Goal: Find specific page/section: Find specific page/section

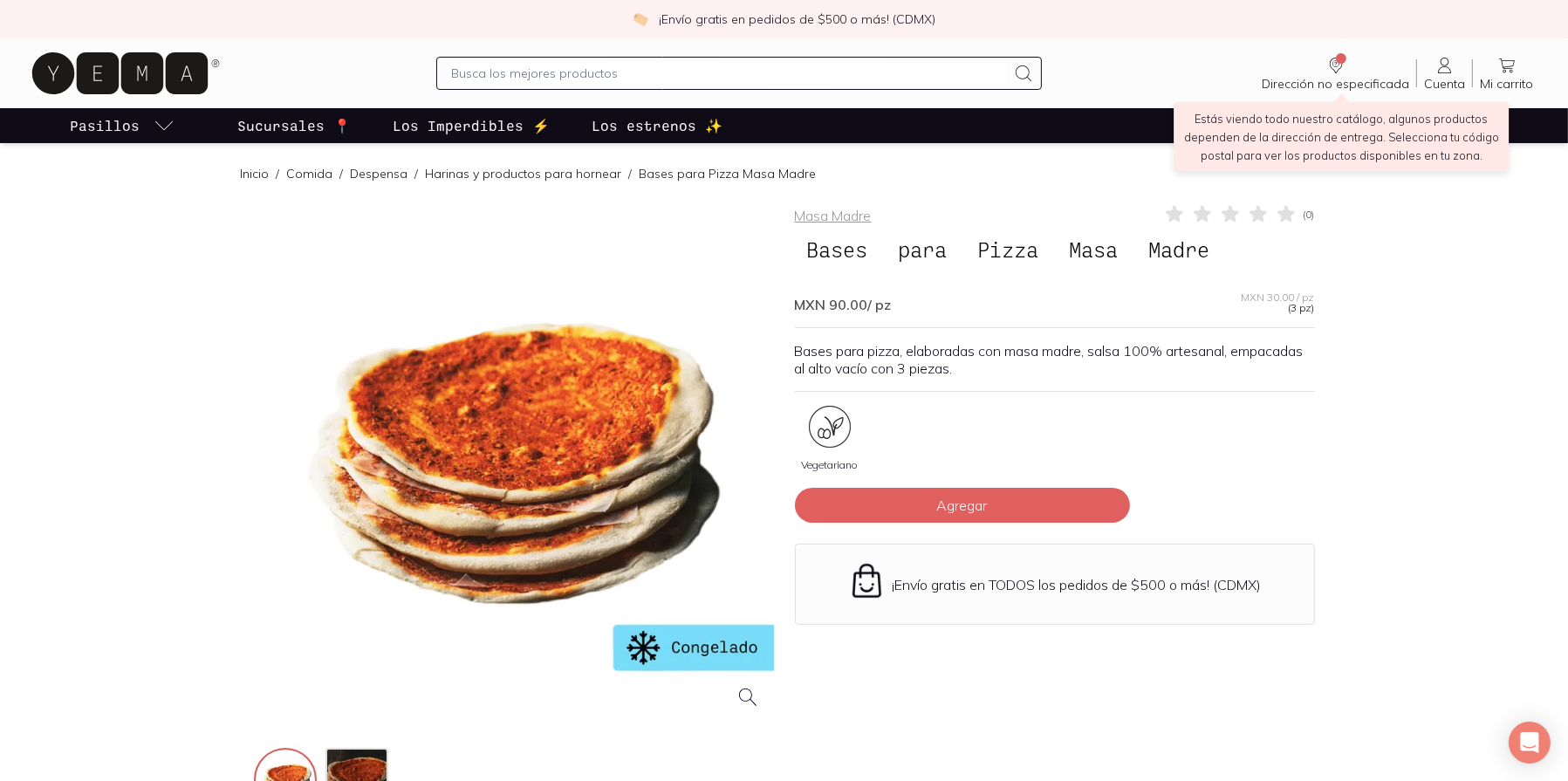
click at [1352, 76] on span "Dirección no especificada" at bounding box center [1334, 84] width 147 height 15
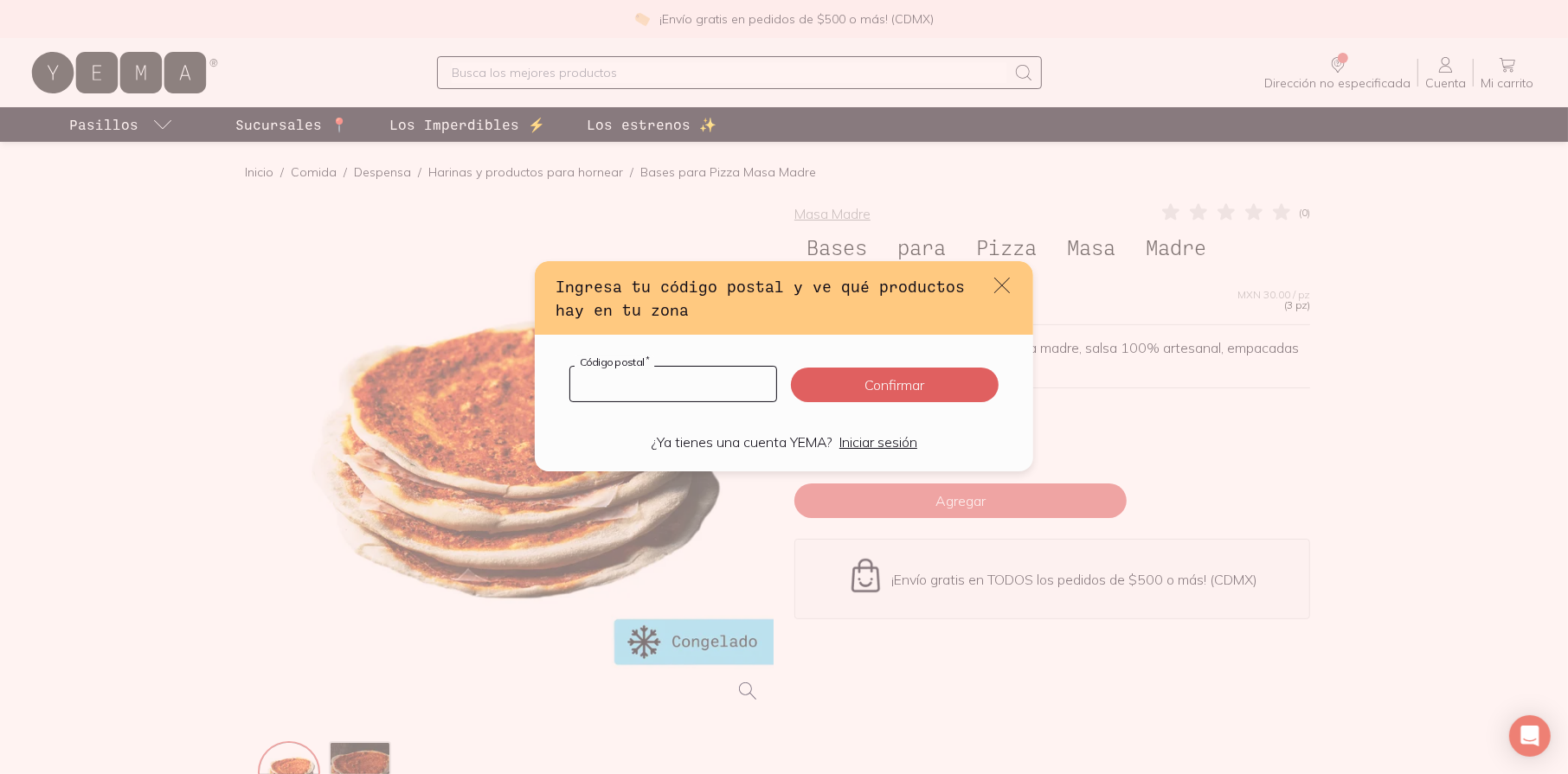
click at [700, 394] on input "default" at bounding box center [673, 384] width 206 height 34
click at [624, 389] on input "default" at bounding box center [673, 384] width 206 height 34
type input "45070"
click button "Confirmar" at bounding box center [895, 385] width 208 height 34
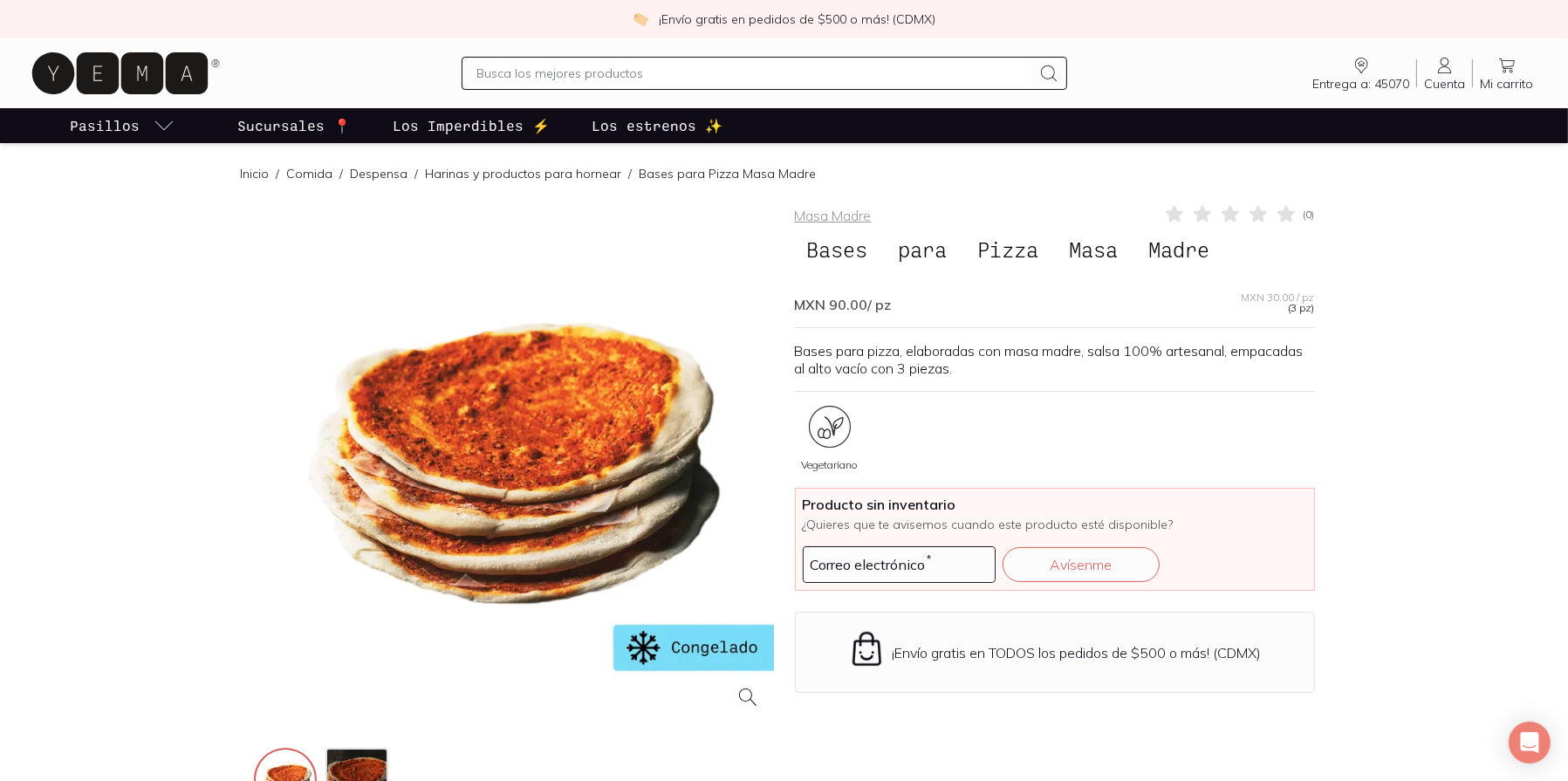
click at [1361, 65] on icon "Entrega a: 45070" at bounding box center [1361, 65] width 21 height 21
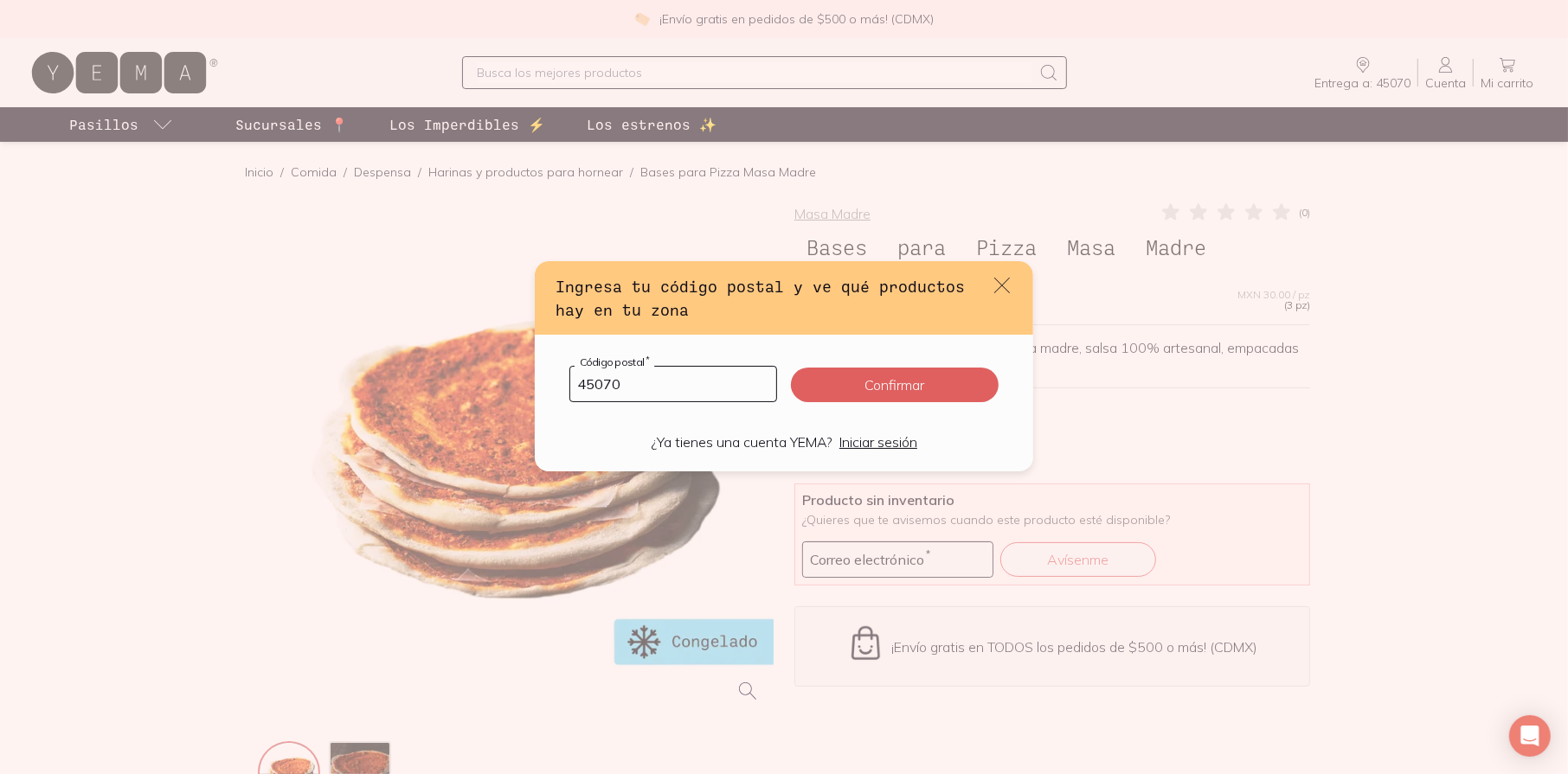
click at [1014, 276] on div "Ingresa tu código postal y ve qué productos hay en tu zona" at bounding box center [784, 297] width 499 height 73
click at [1004, 282] on icon "default" at bounding box center [1001, 285] width 24 height 24
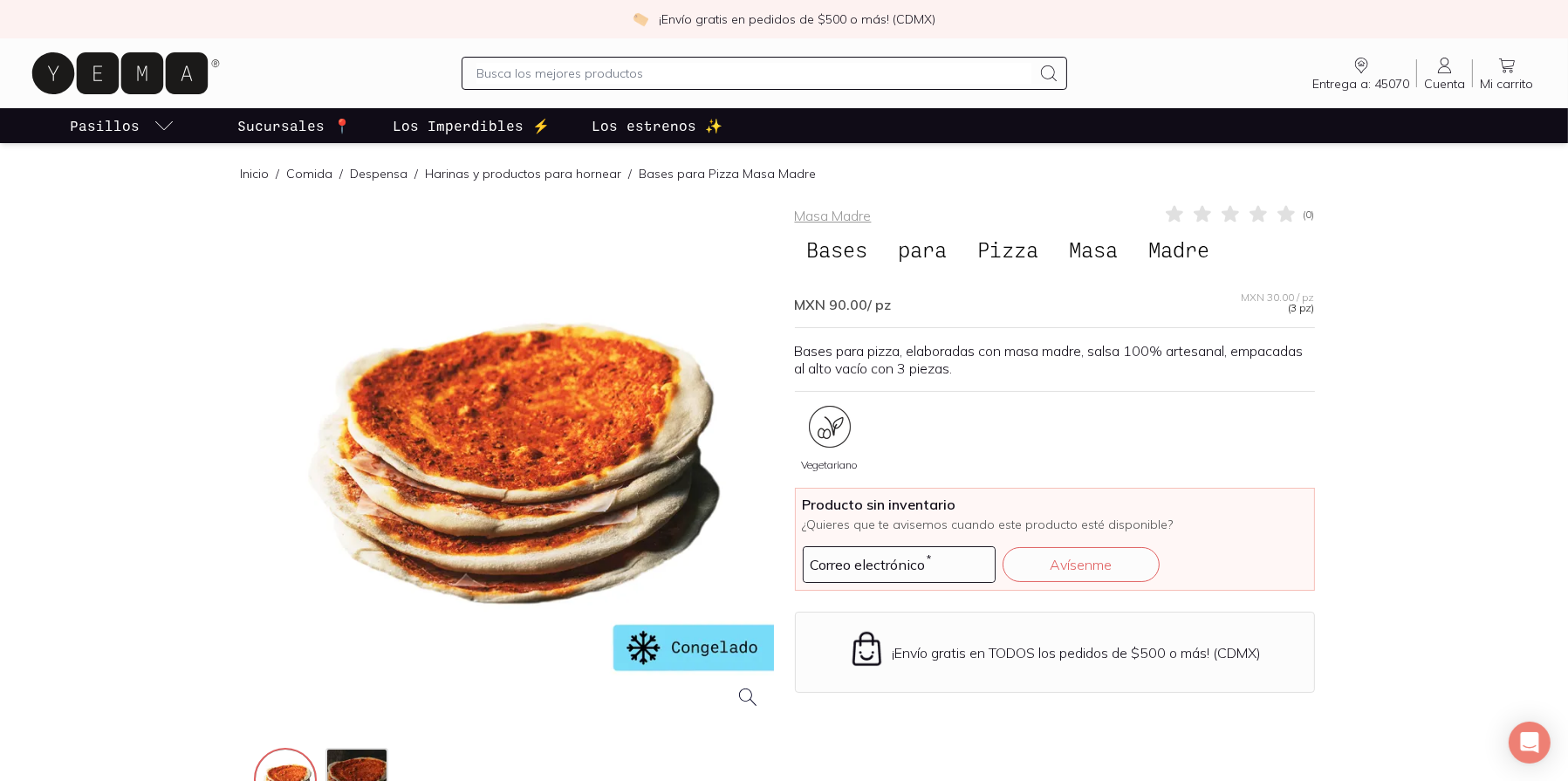
click at [254, 117] on p "Sucursales 📍" at bounding box center [294, 126] width 113 height 21
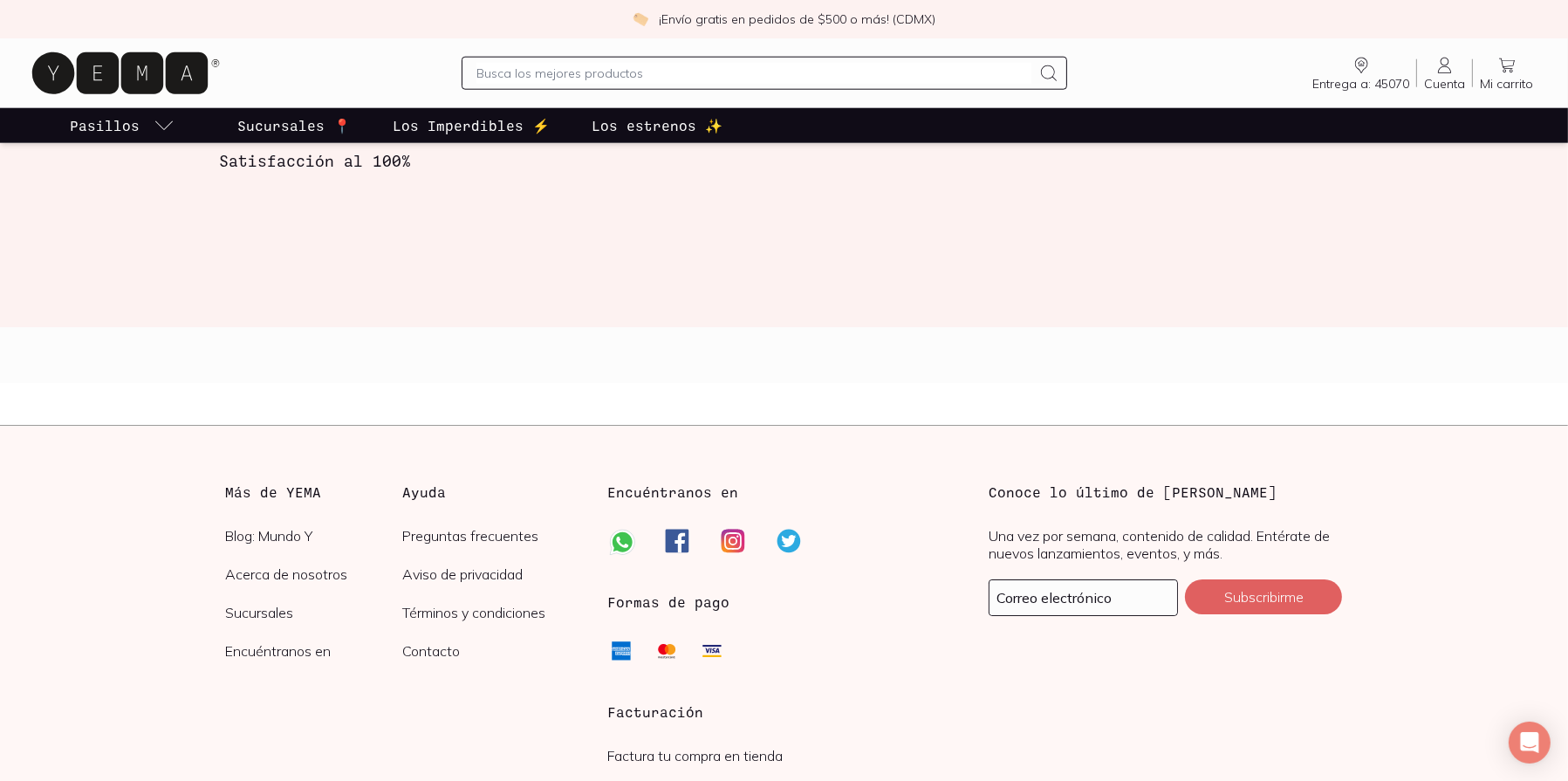
scroll to position [2933, 0]
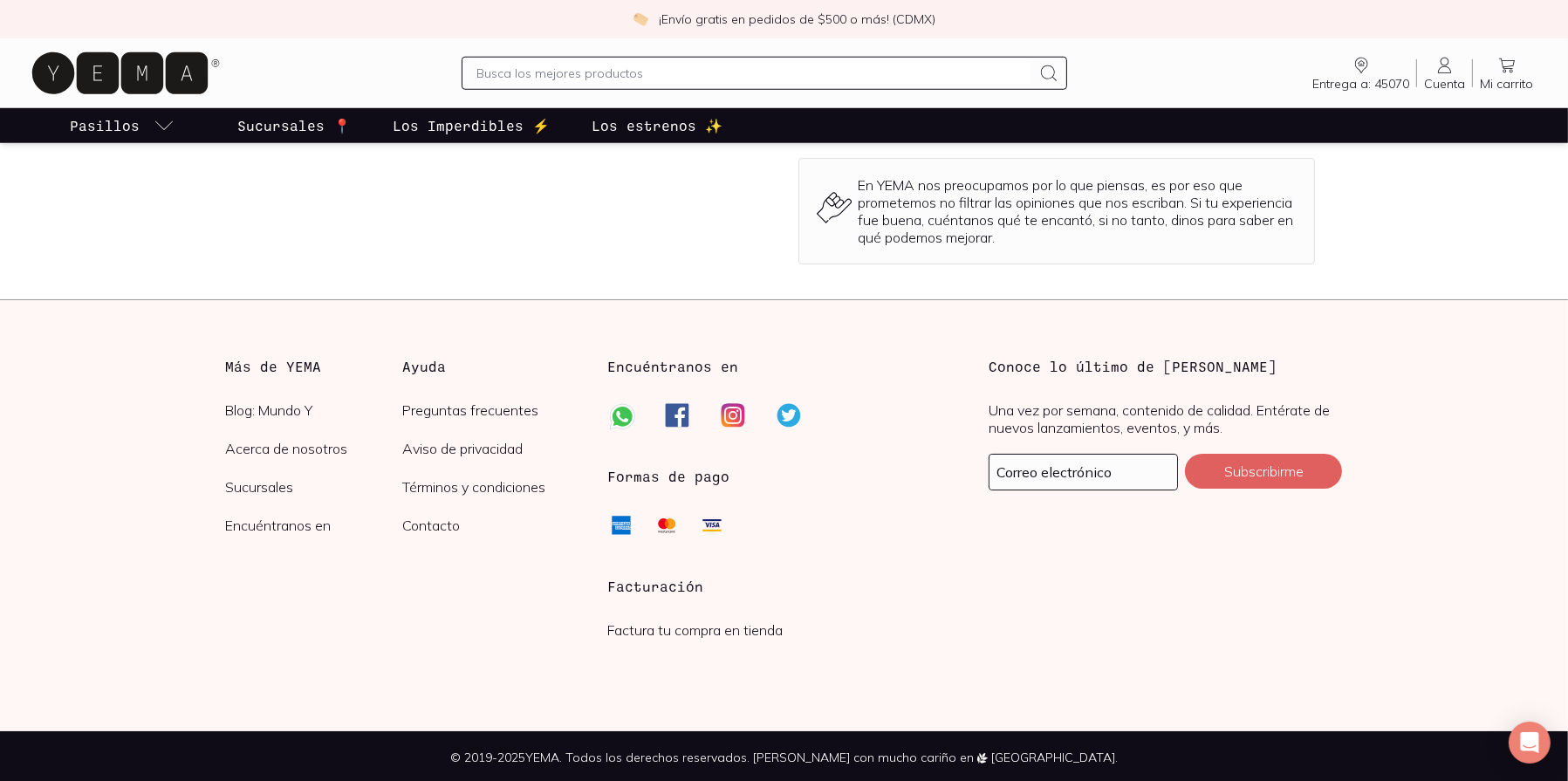
click at [263, 494] on li "Sucursales" at bounding box center [314, 497] width 177 height 38
click at [257, 474] on li "Acerca de nosotros" at bounding box center [314, 459] width 177 height 38
click at [257, 486] on link "Sucursales" at bounding box center [314, 487] width 177 height 17
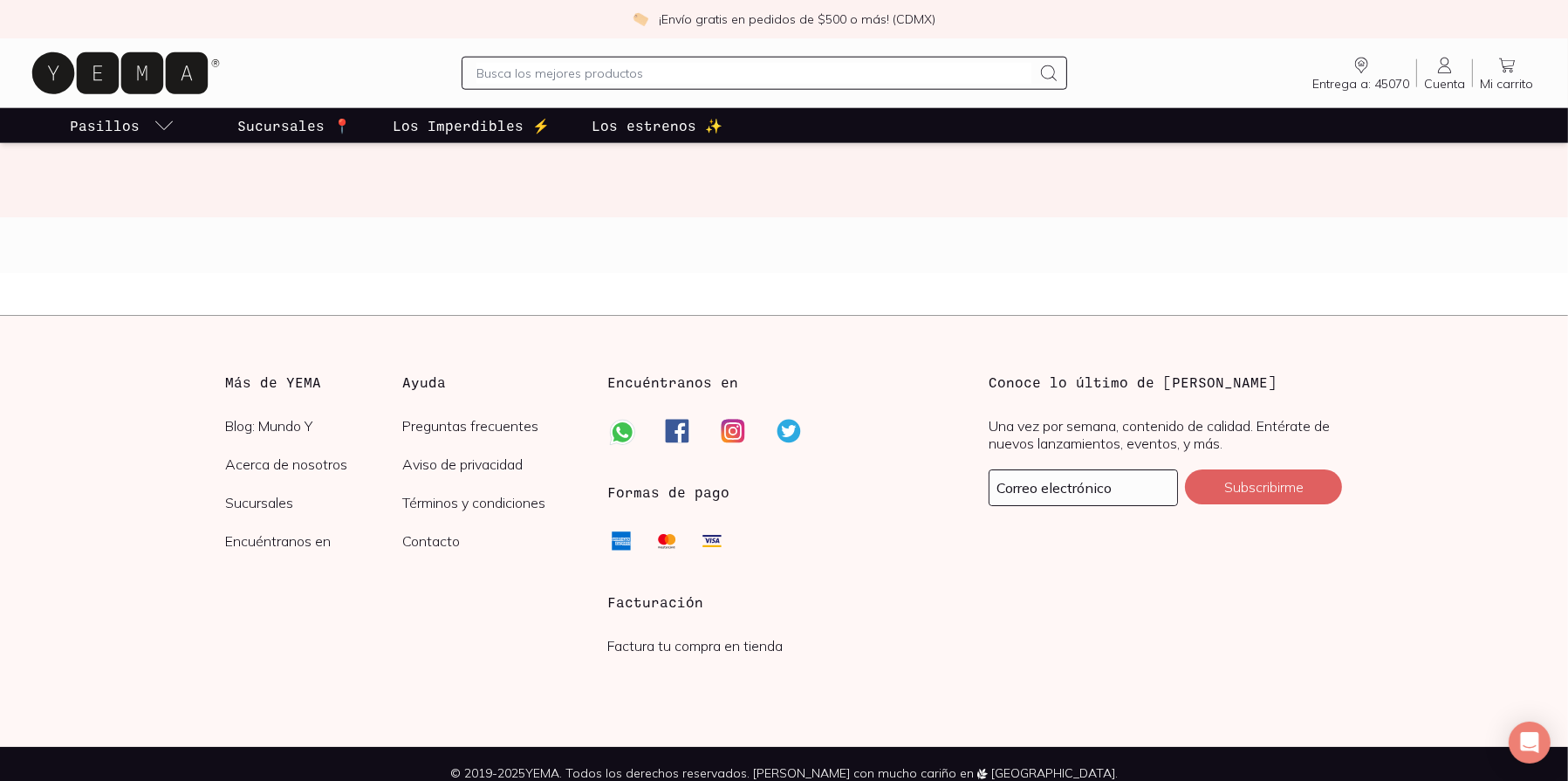
scroll to position [2933, 0]
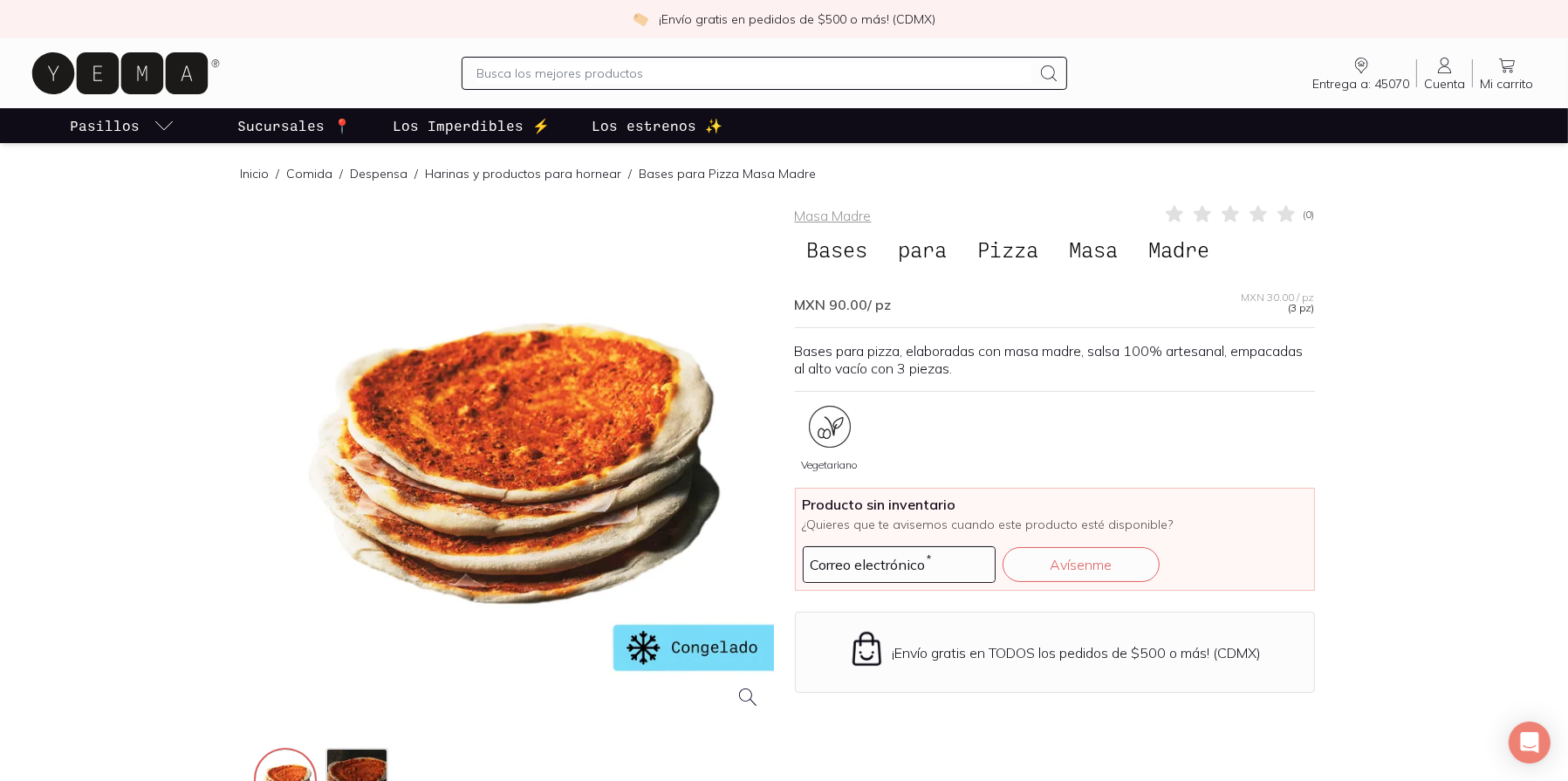
click at [268, 134] on p "Sucursales 📍" at bounding box center [294, 126] width 113 height 21
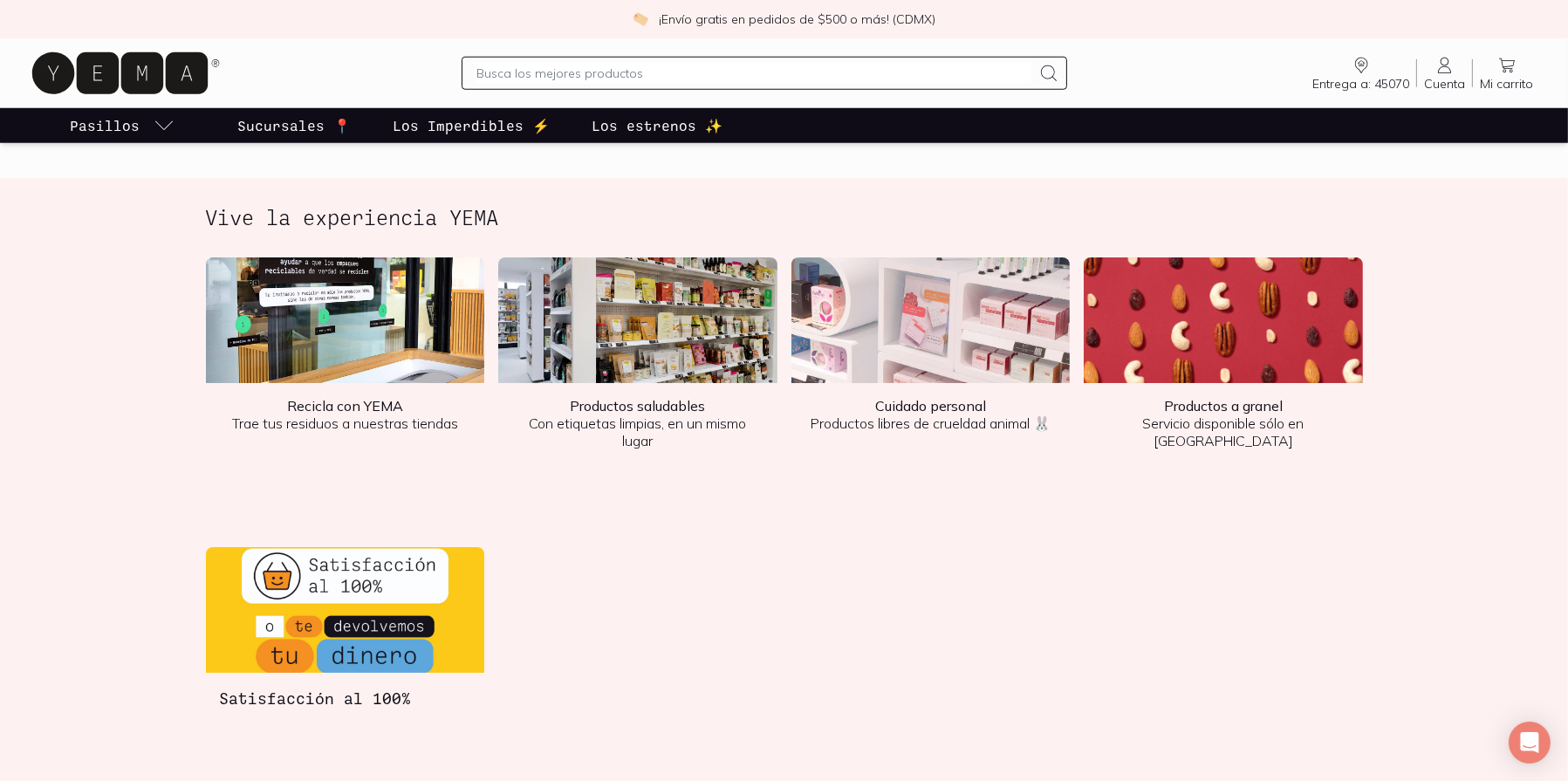
scroll to position [2356, 0]
